Goal: Find specific page/section: Find specific page/section

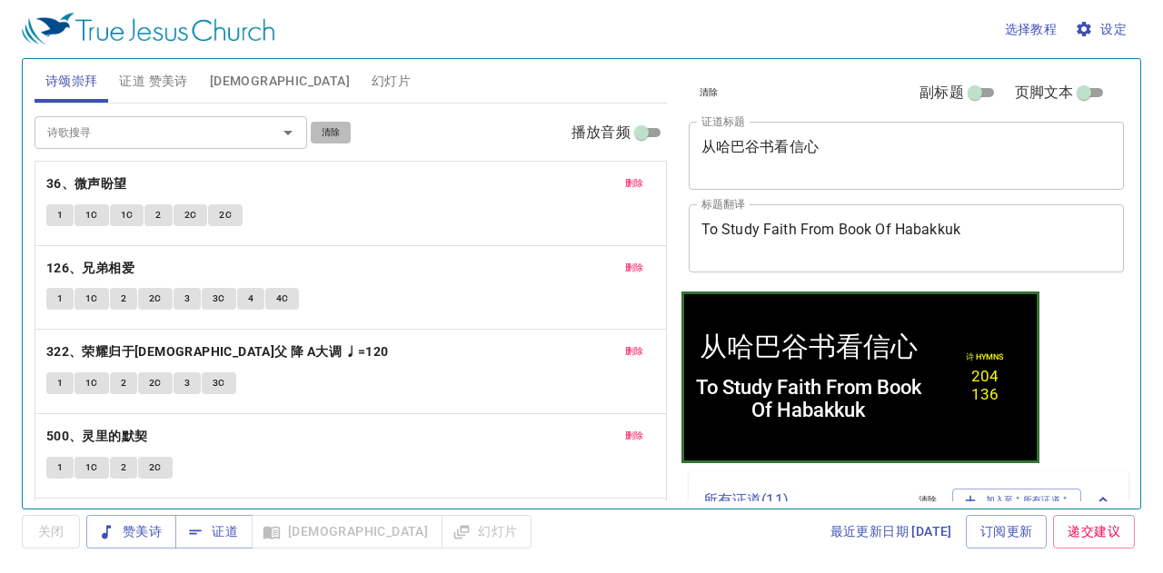
click at [332, 127] on span "清除" at bounding box center [331, 132] width 19 height 16
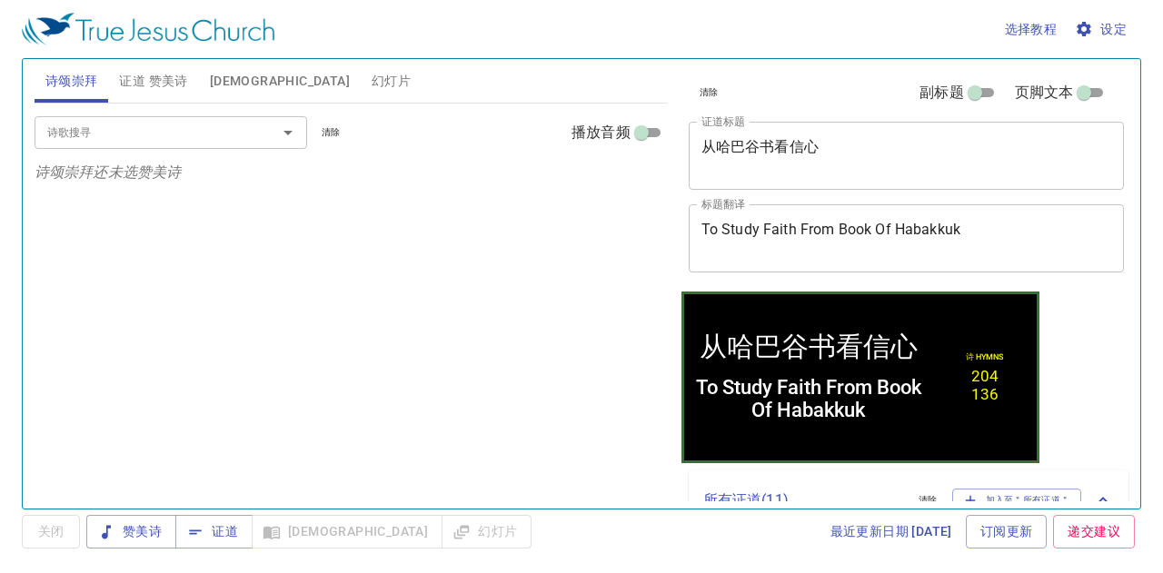
click at [708, 90] on span "清除" at bounding box center [709, 92] width 19 height 16
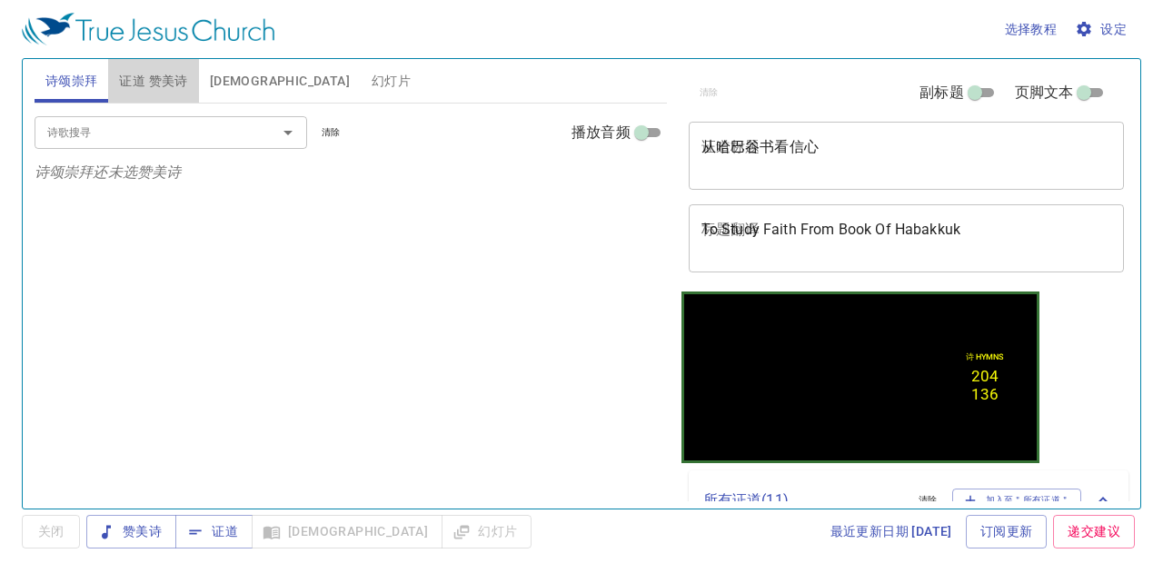
click at [176, 90] on span "证道 赞美诗" at bounding box center [153, 81] width 68 height 23
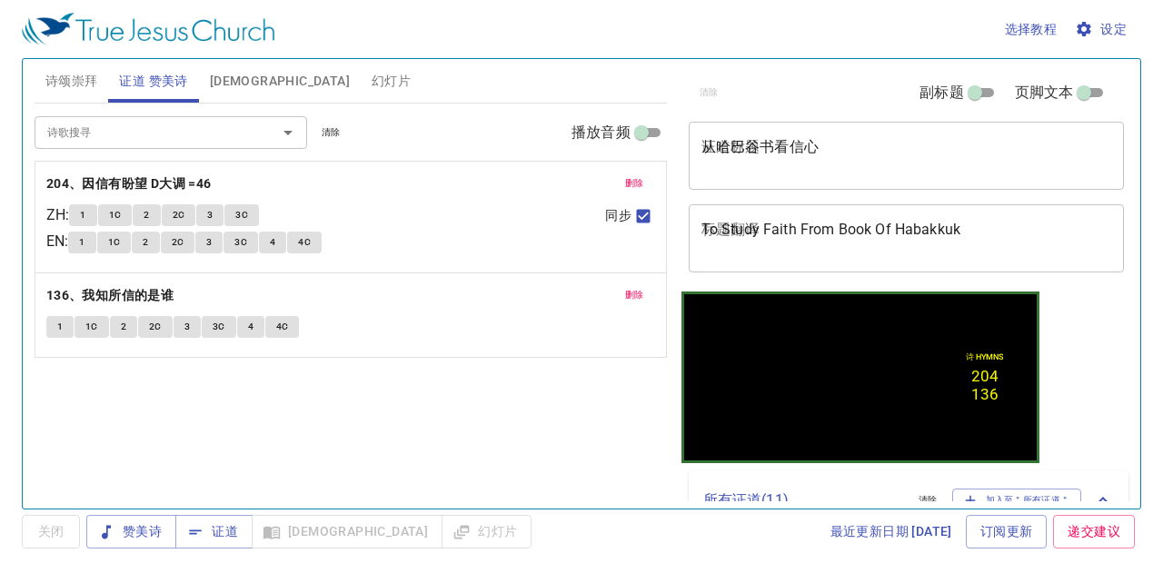
click at [324, 129] on span "清除" at bounding box center [331, 132] width 19 height 16
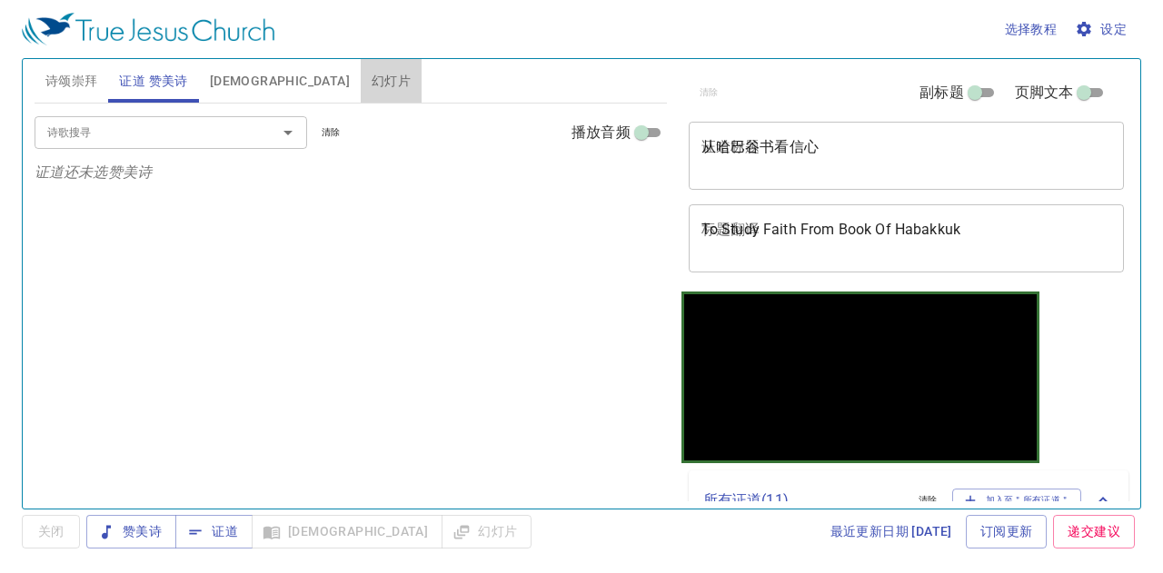
click at [372, 76] on span "幻灯片" at bounding box center [391, 81] width 39 height 23
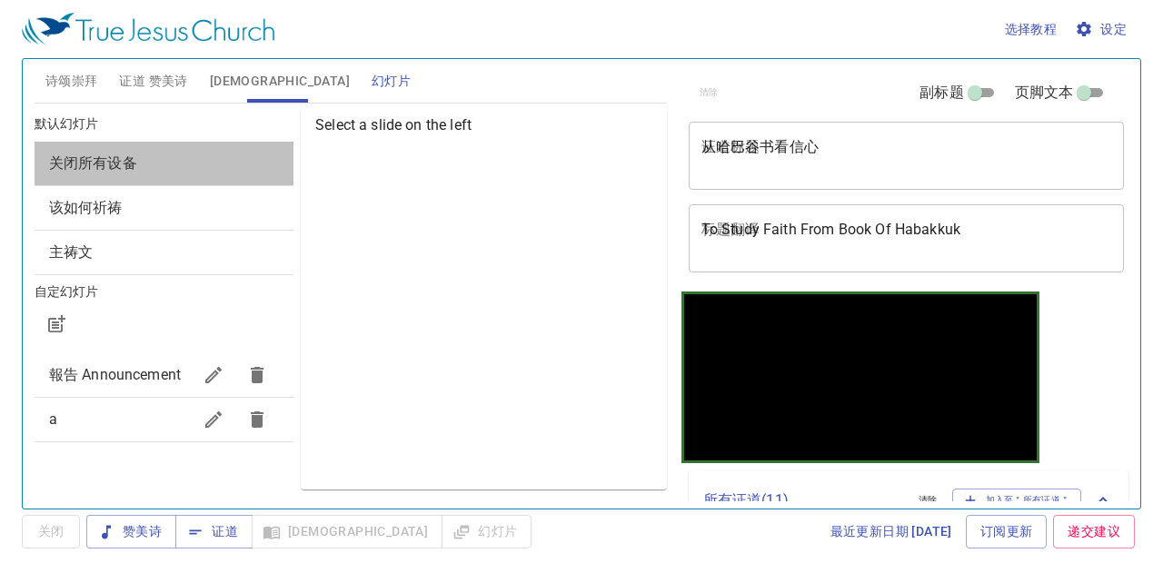
click at [273, 164] on span "关闭所有设备" at bounding box center [164, 164] width 230 height 22
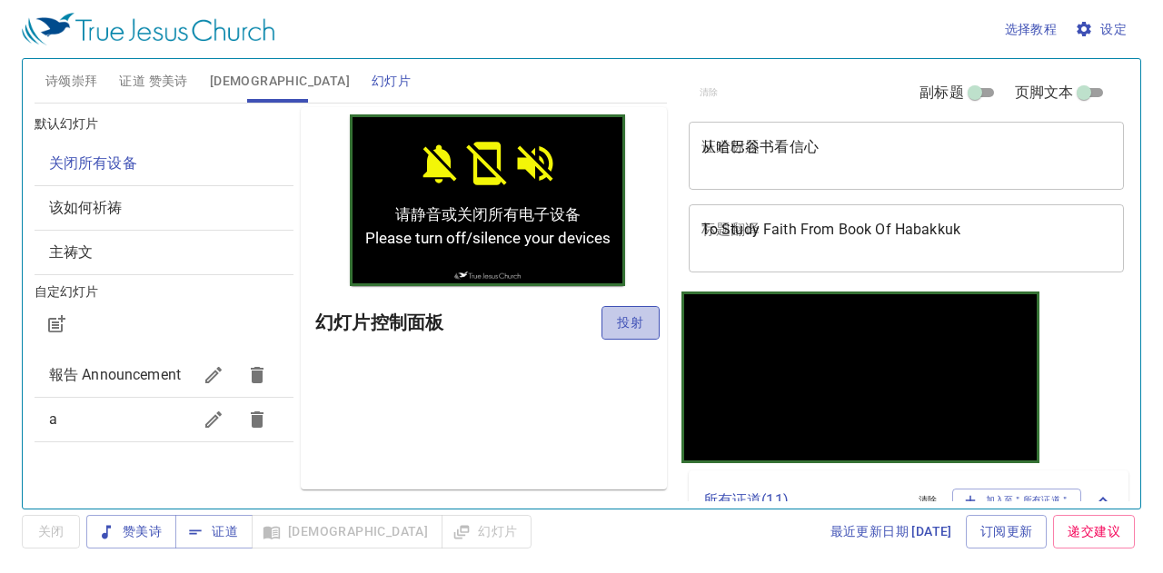
click at [637, 320] on span "投射" at bounding box center [630, 323] width 29 height 23
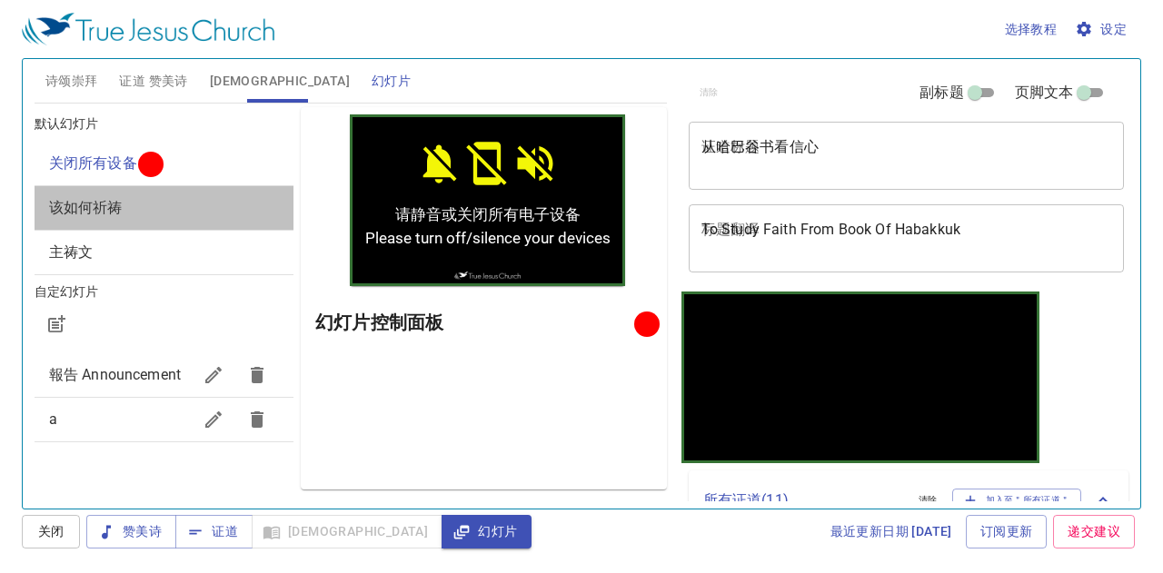
click at [75, 204] on span "该如何祈祷" at bounding box center [86, 207] width 74 height 17
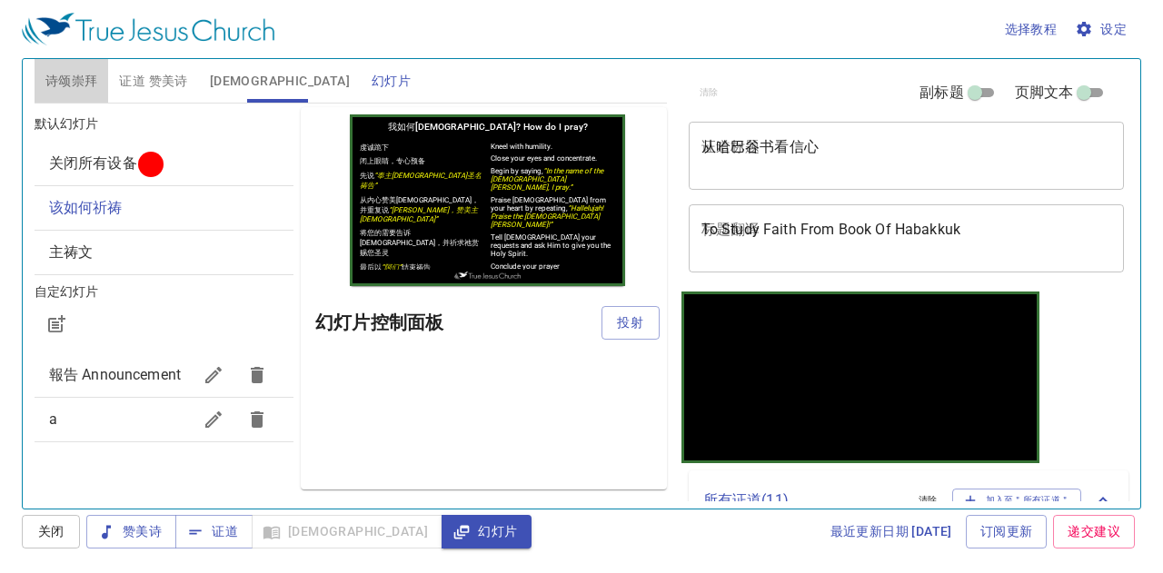
click at [60, 81] on span "诗颂崇拜" at bounding box center [71, 81] width 53 height 23
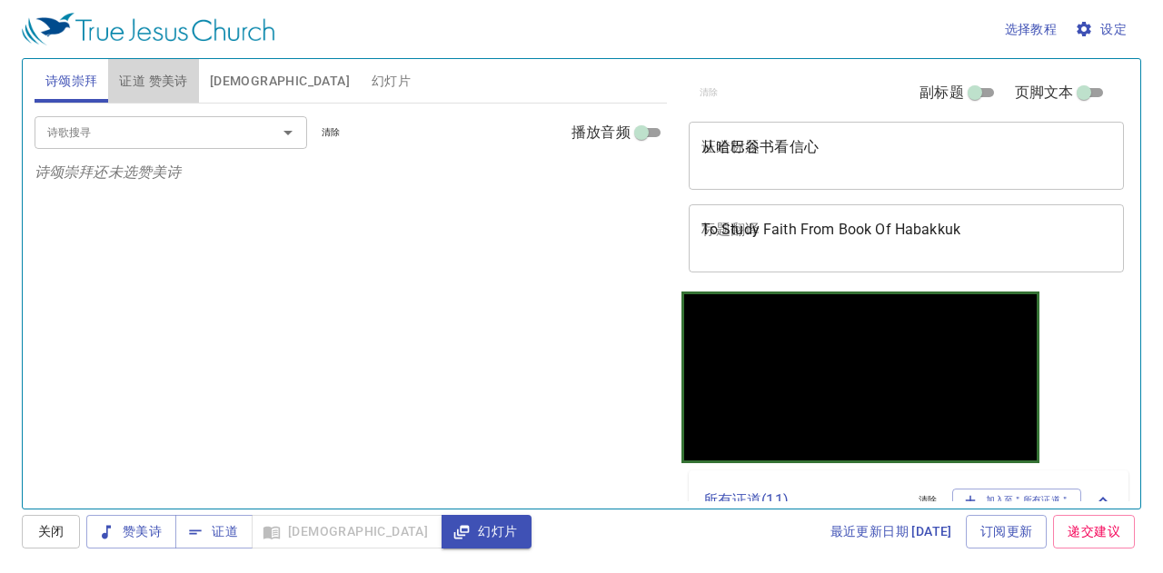
click at [120, 78] on span "证道 赞美诗" at bounding box center [153, 81] width 68 height 23
click at [142, 117] on div "诗歌搜寻" at bounding box center [171, 132] width 273 height 32
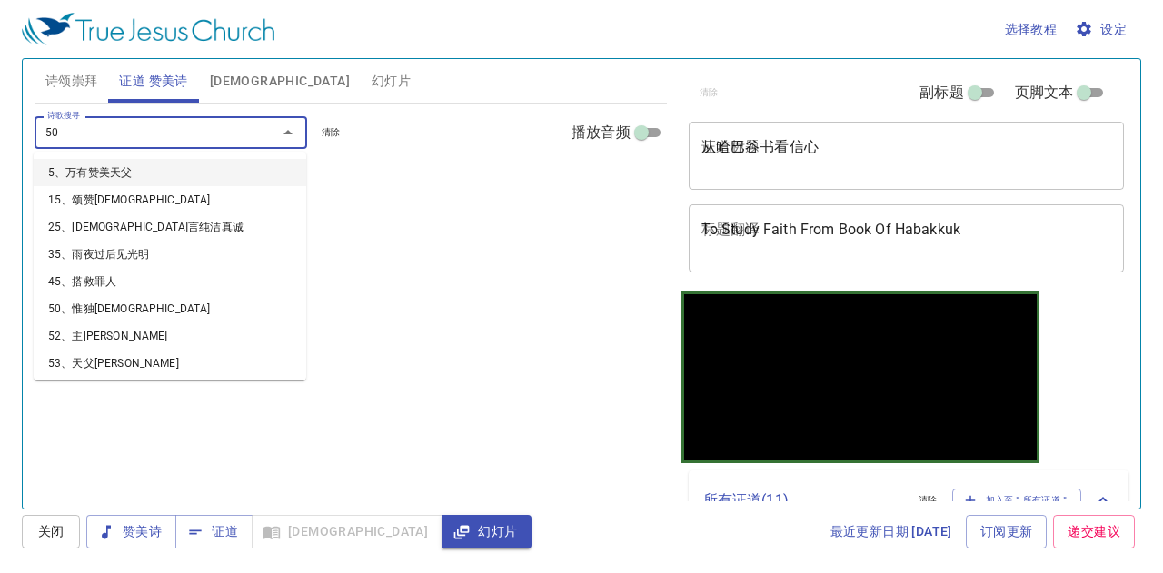
type input "500"
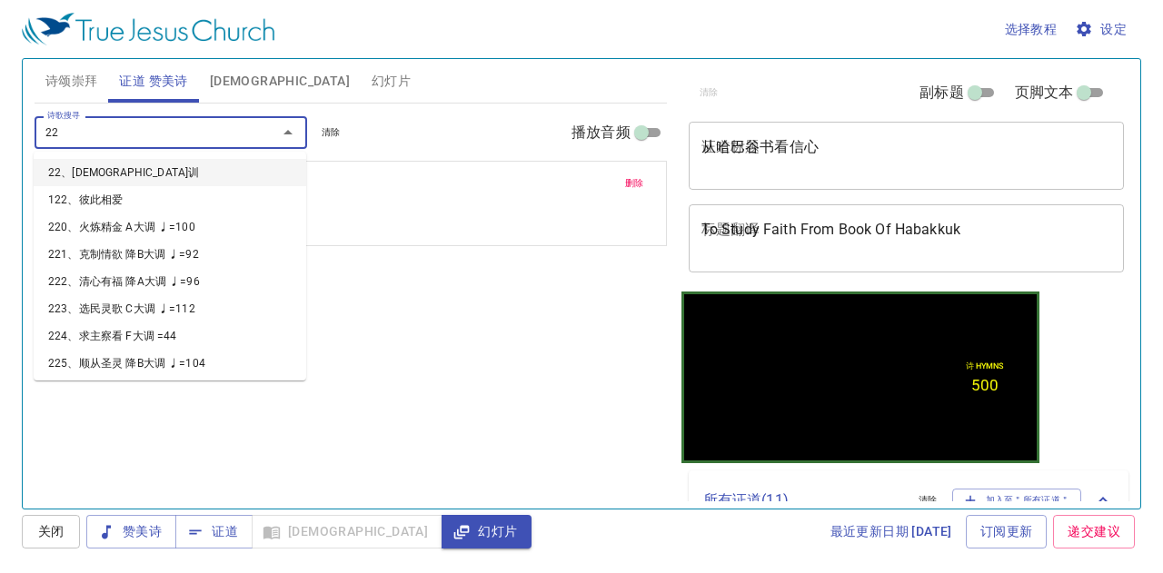
type input "223"
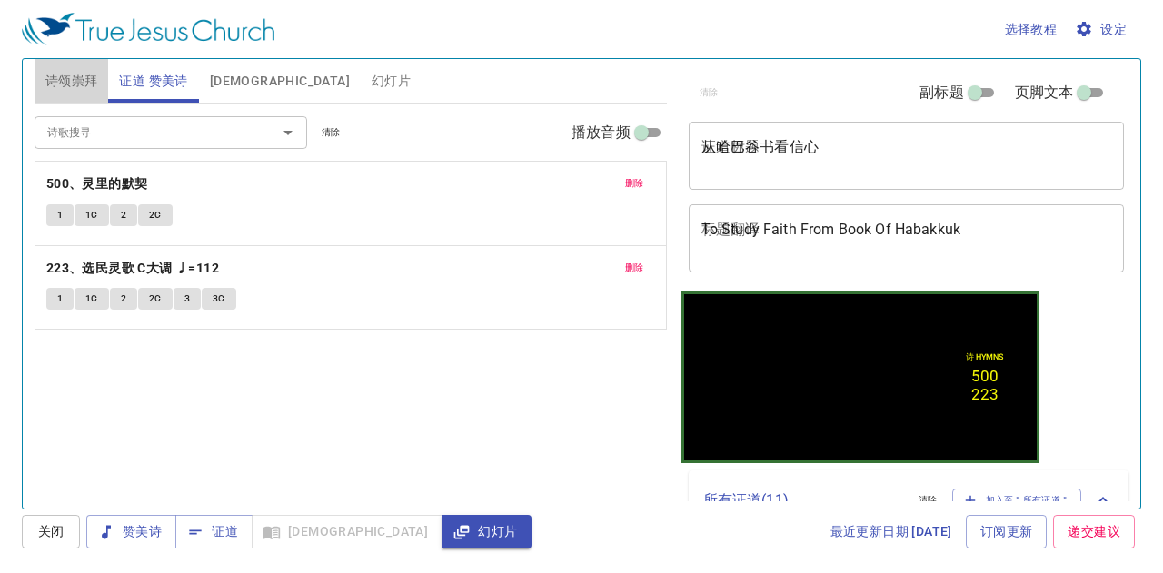
click at [69, 71] on span "诗颂崇拜" at bounding box center [71, 81] width 53 height 23
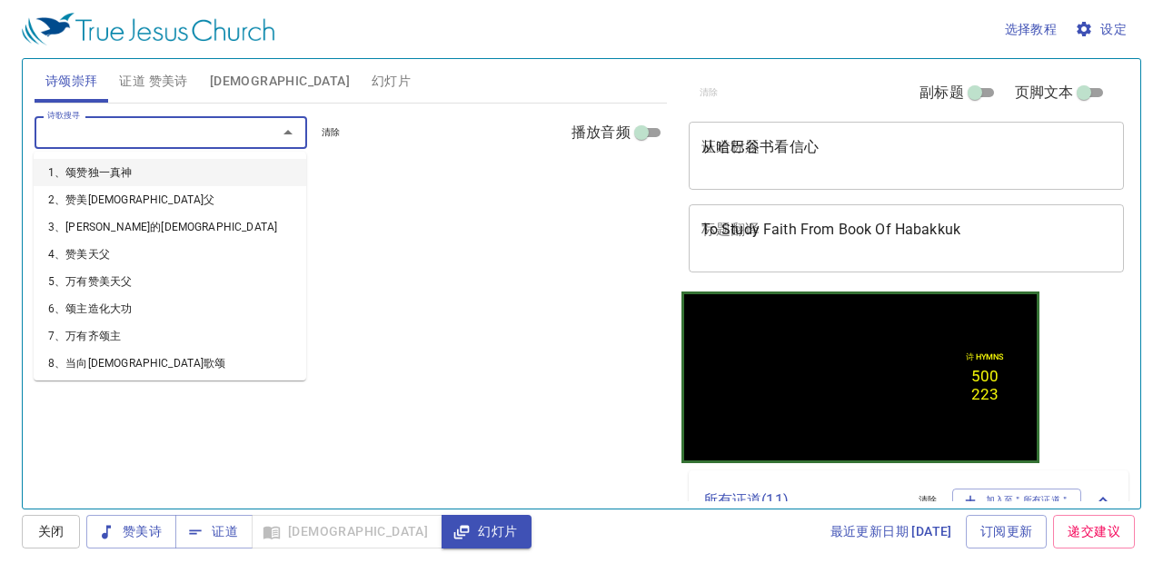
click at [91, 139] on input "诗歌搜寻" at bounding box center [144, 132] width 208 height 21
click at [828, 153] on textarea "从哈巴谷书看信心" at bounding box center [906, 155] width 411 height 35
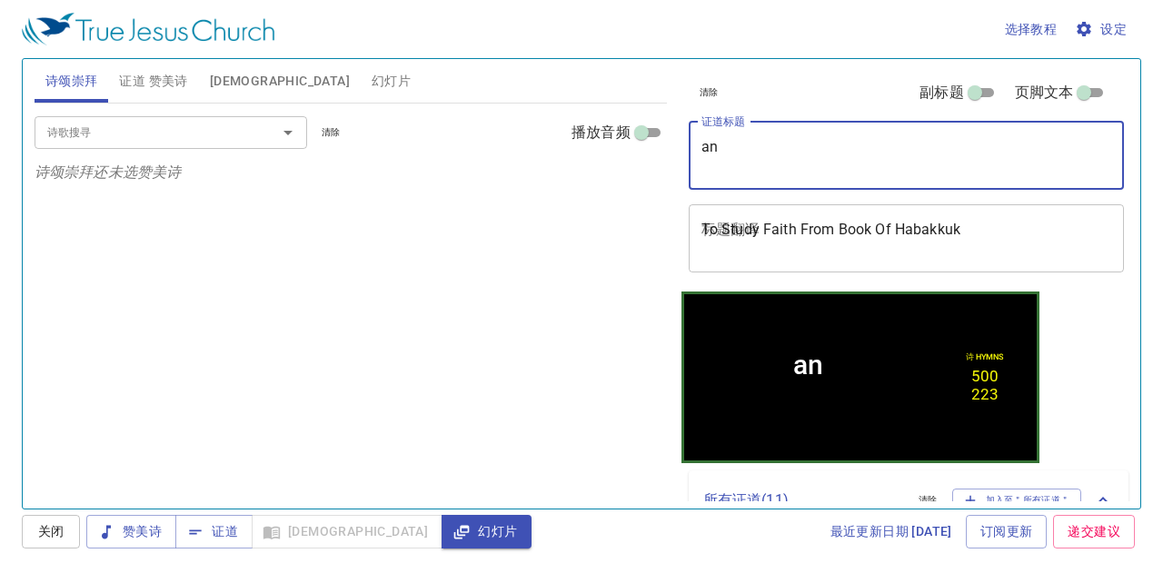
type textarea "a"
click at [778, 165] on textarea "证道标题" at bounding box center [906, 155] width 411 height 35
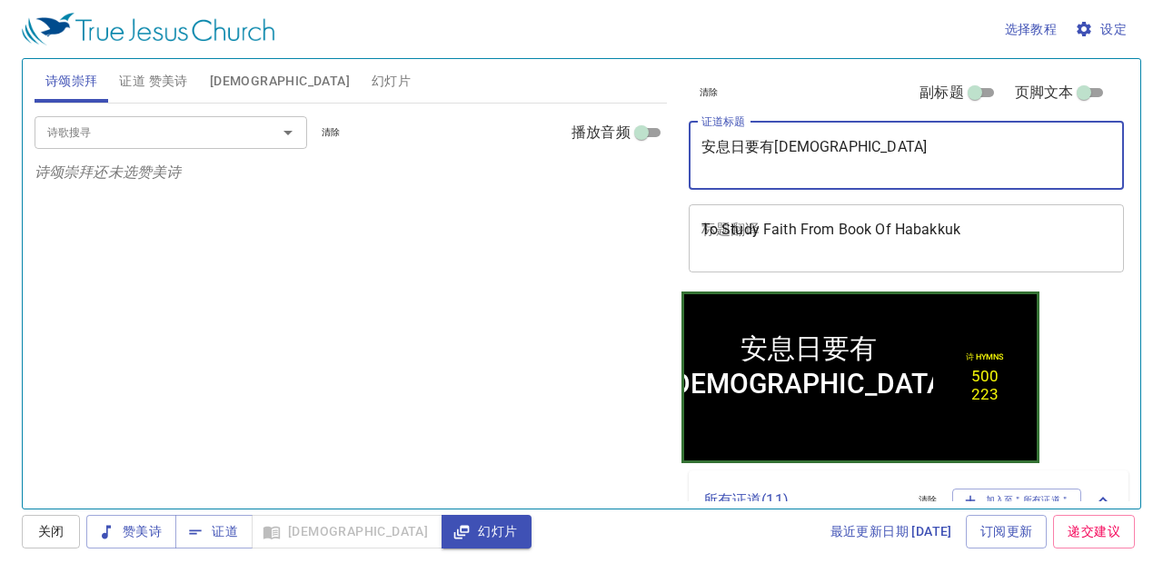
type textarea "安息日要有[DEMOGRAPHIC_DATA]"
click at [71, 136] on input "诗歌搜寻" at bounding box center [144, 132] width 208 height 21
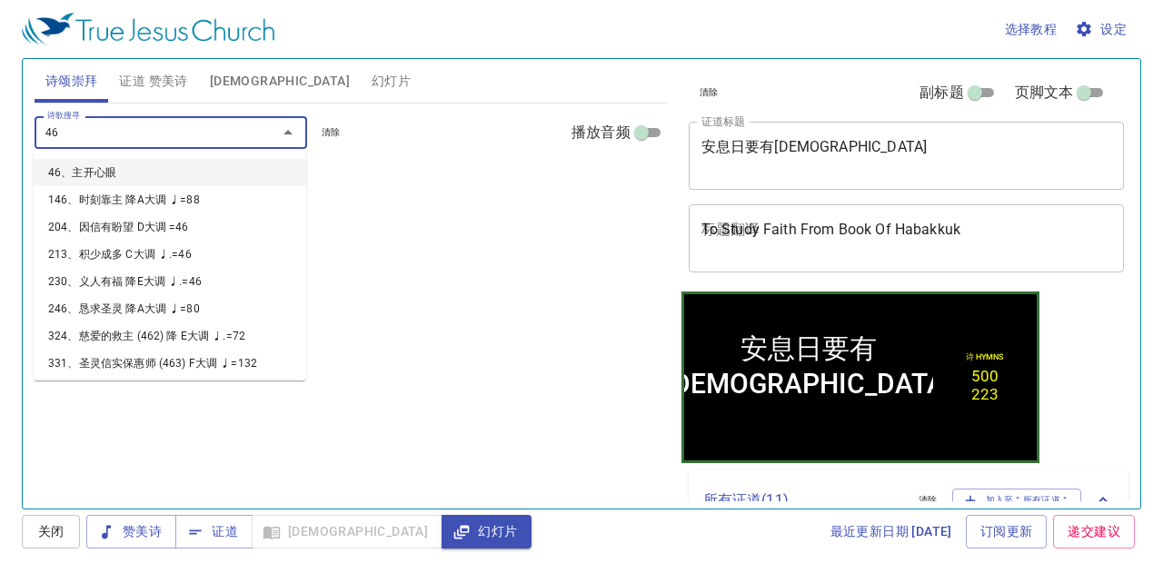
type input "461"
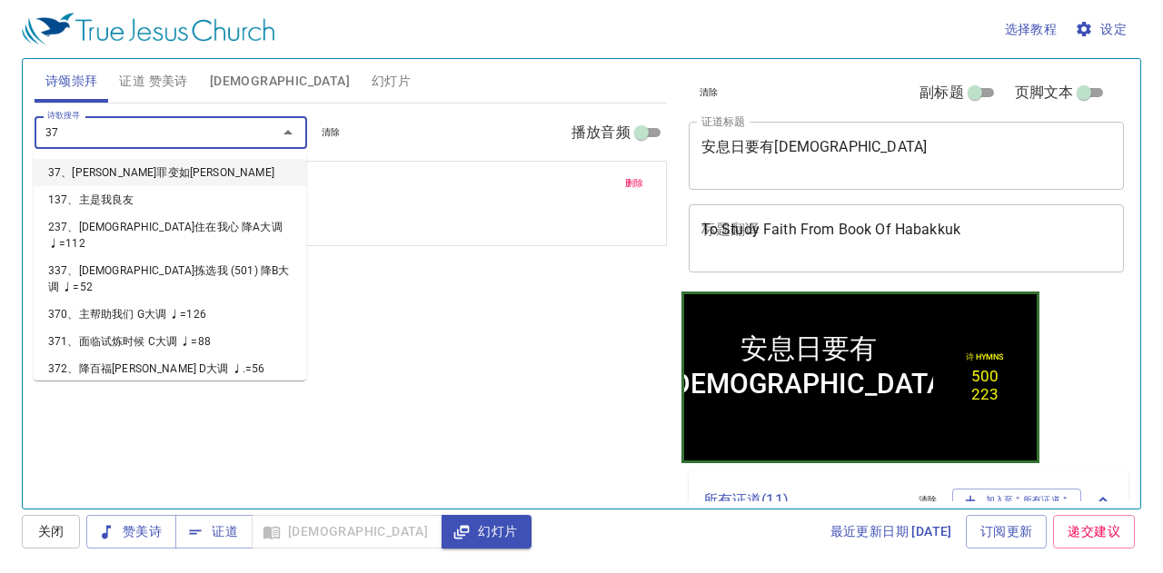
type input "379"
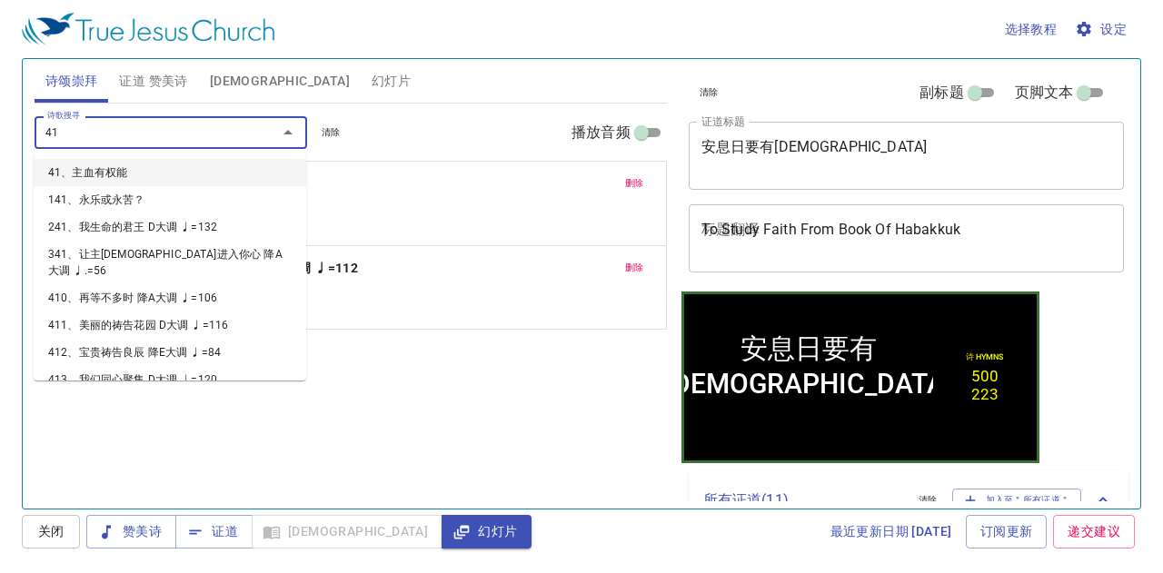
type input "415"
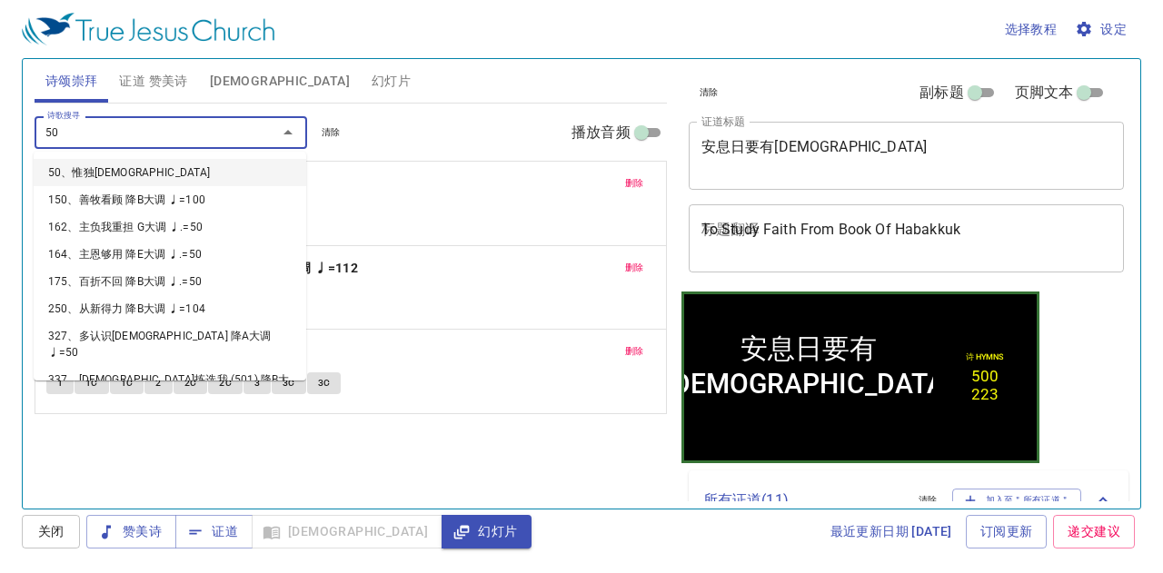
type input "501"
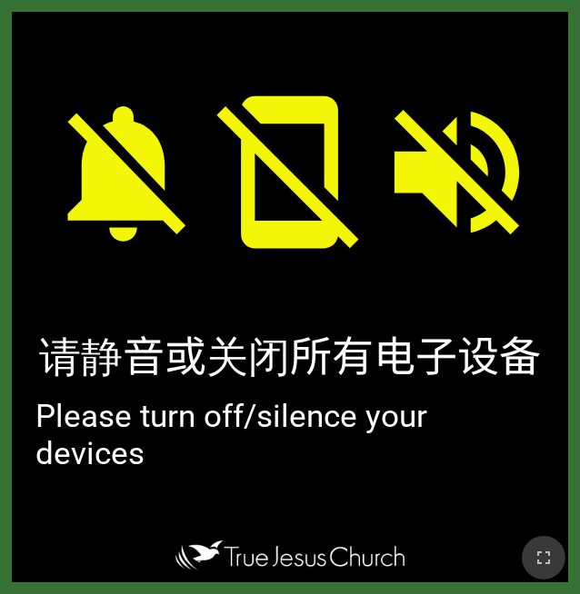
drag, startPoint x: 542, startPoint y: 542, endPoint x: 543, endPoint y: 601, distance: 59.1
click at [542, 542] on button "button" at bounding box center [544, 558] width 44 height 44
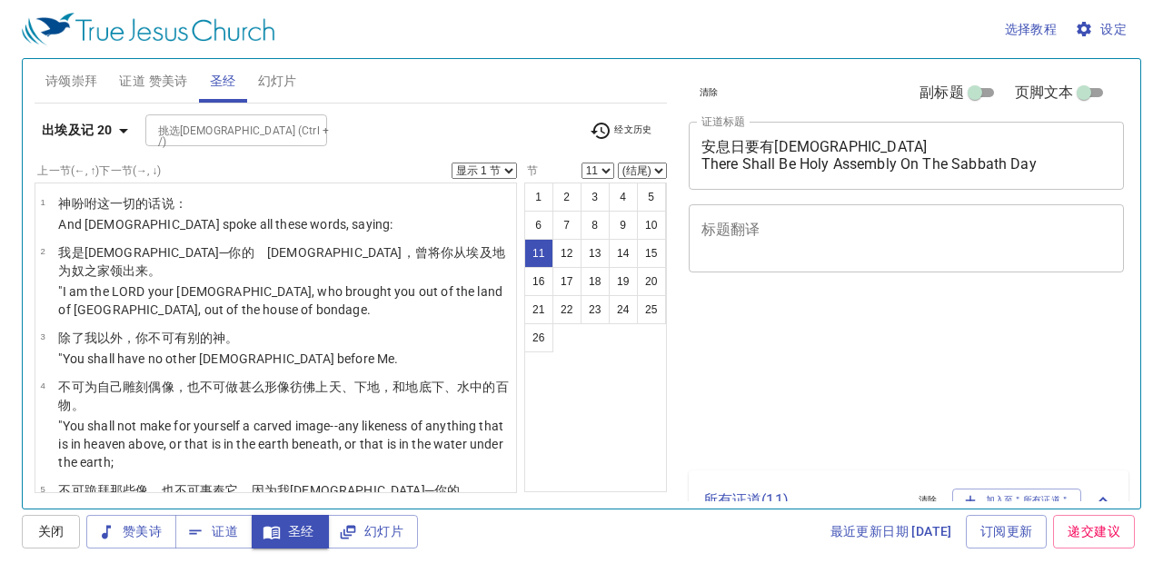
select select "11"
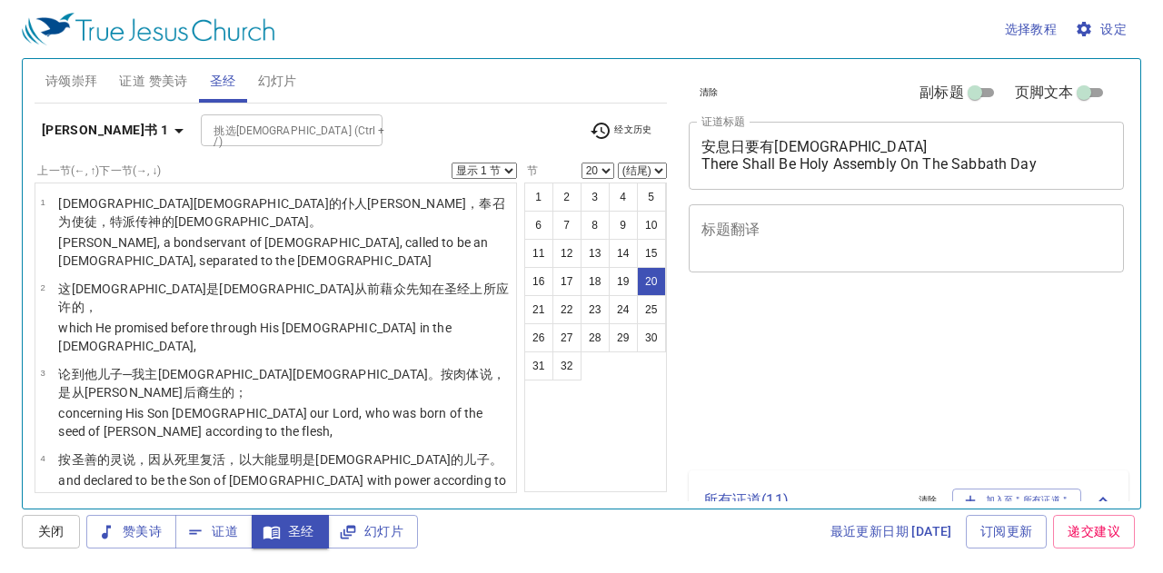
select select "20"
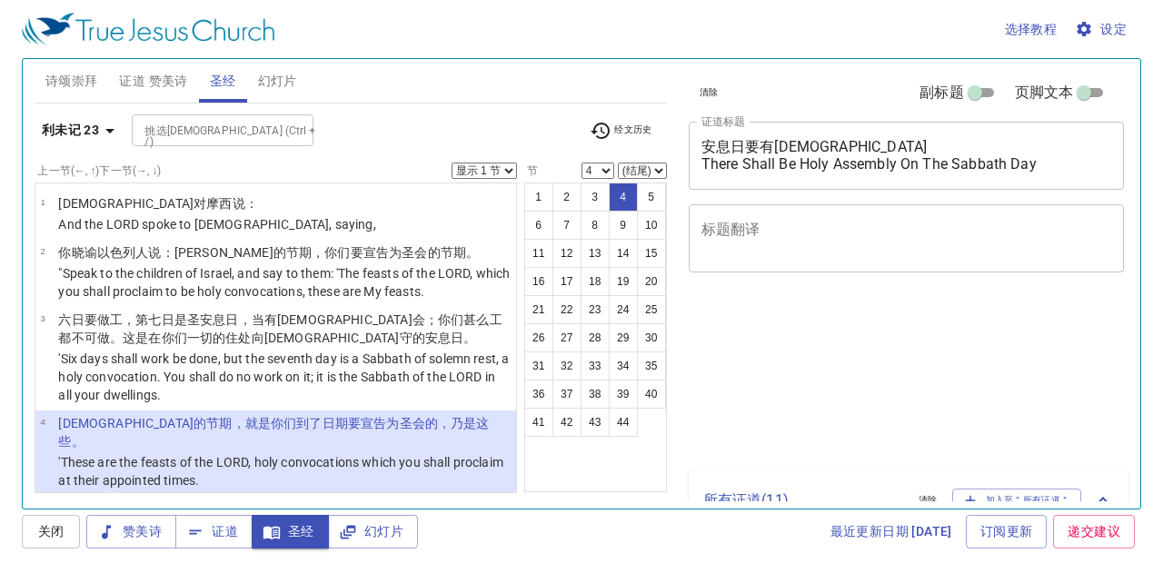
select select "4"
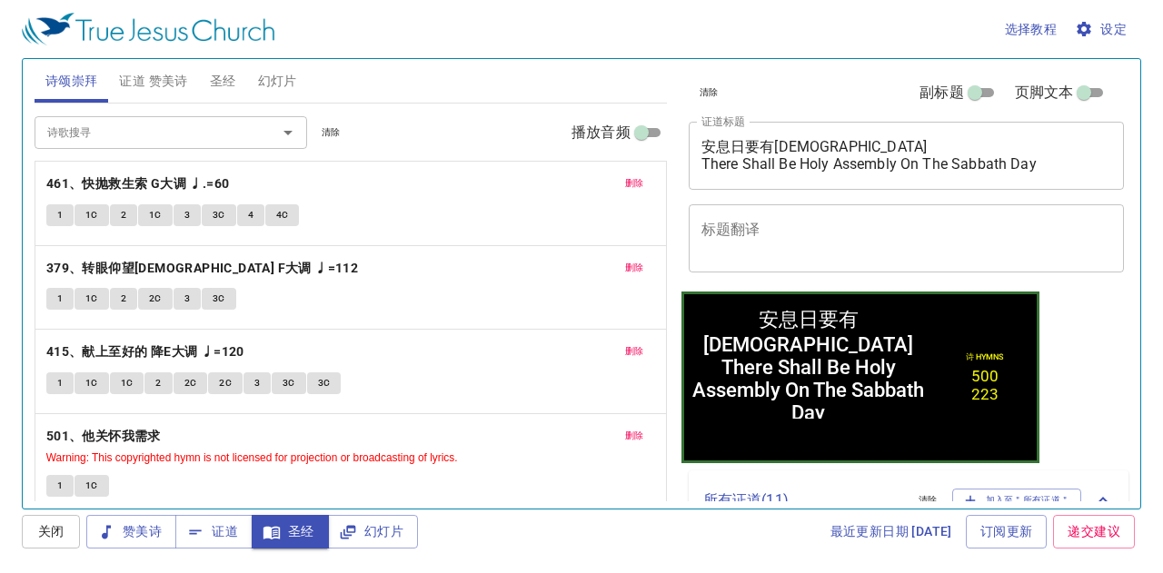
click at [338, 126] on span "清除" at bounding box center [331, 132] width 19 height 16
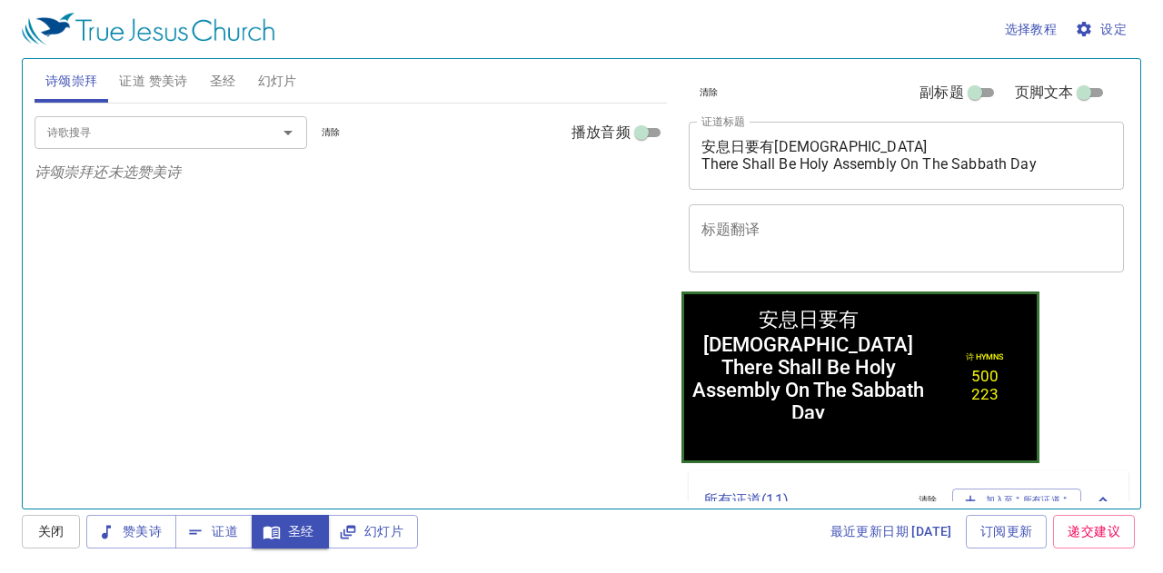
click at [199, 127] on input "诗歌搜寻" at bounding box center [144, 132] width 208 height 21
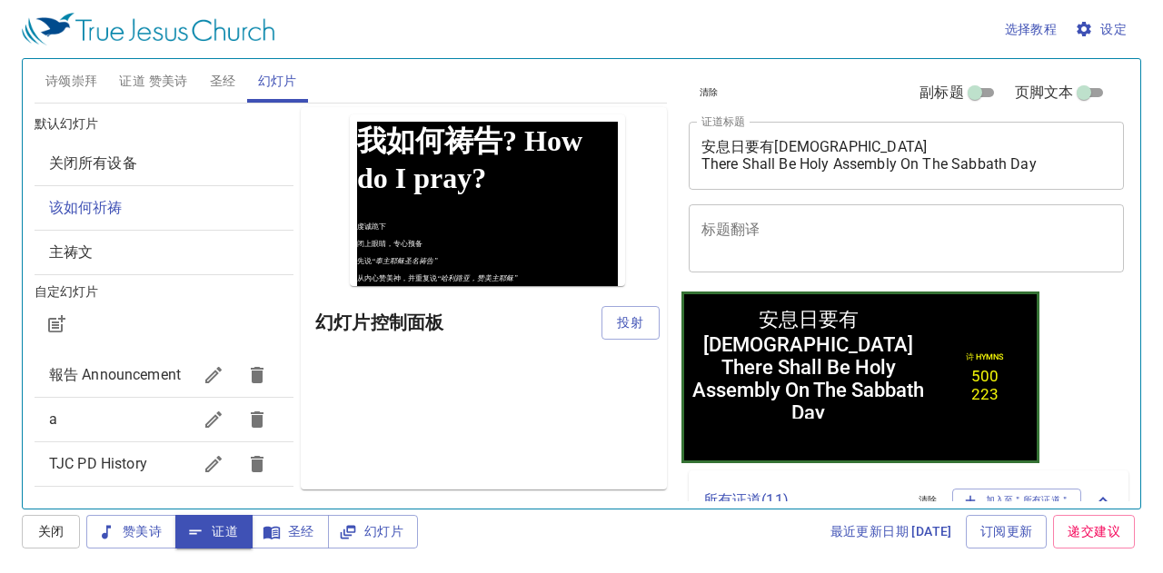
scroll to position [33, 0]
